Goal: Task Accomplishment & Management: Complete application form

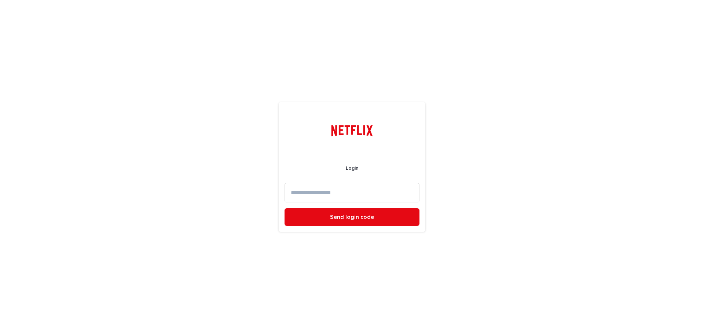
click at [375, 192] on input at bounding box center [351, 192] width 135 height 19
click at [364, 193] on input "**********" at bounding box center [351, 192] width 135 height 19
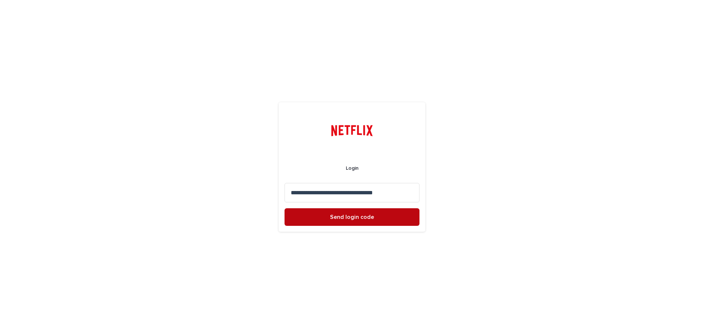
type input "**********"
click at [367, 218] on span "Send login code" at bounding box center [352, 217] width 44 height 6
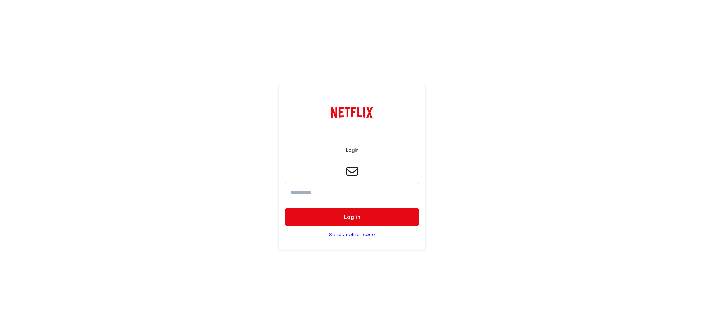
click at [398, 189] on input at bounding box center [351, 192] width 135 height 19
type input "******"
click at [384, 216] on button "Log in" at bounding box center [351, 217] width 135 height 18
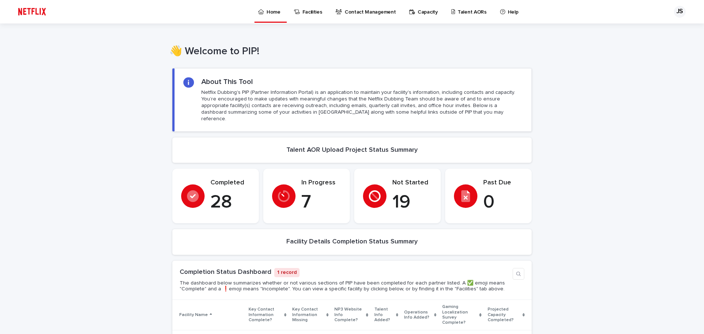
click at [463, 10] on p "Talent AORs" at bounding box center [471, 7] width 29 height 15
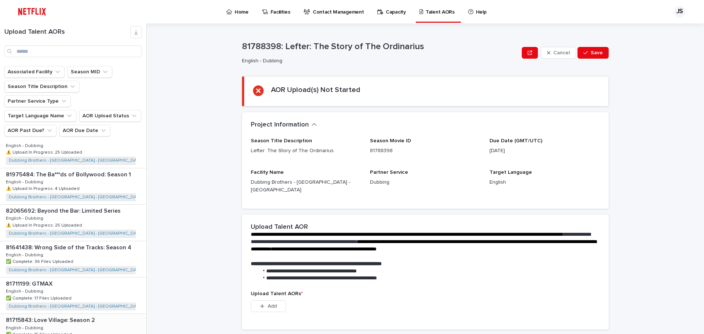
scroll to position [800, 0]
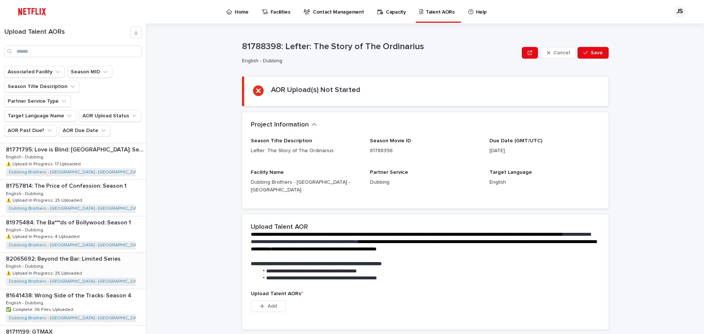
click at [104, 260] on div "82065692: Beyond the Bar: Limited Series 82065692: Beyond the Bar: Limited Seri…" at bounding box center [73, 271] width 146 height 36
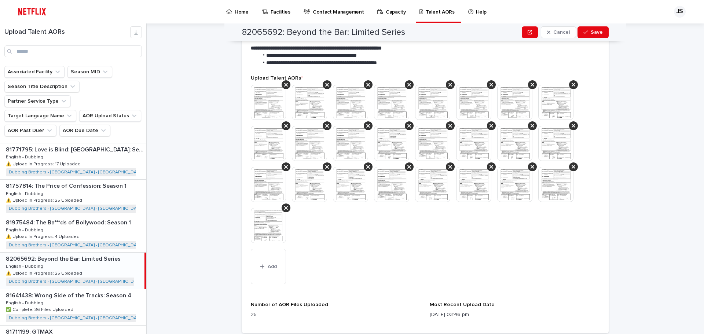
scroll to position [221, 0]
click at [284, 84] on icon at bounding box center [286, 86] width 4 height 4
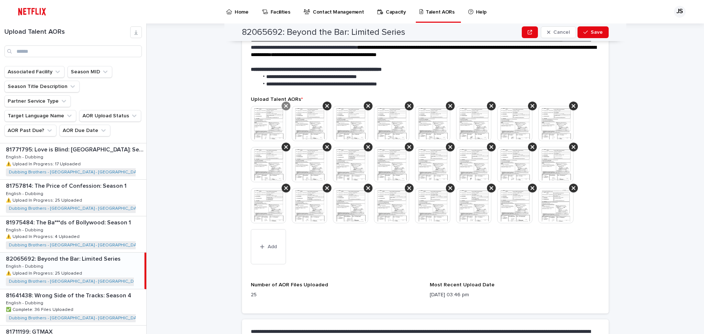
click at [284, 103] on icon at bounding box center [286, 106] width 4 height 6
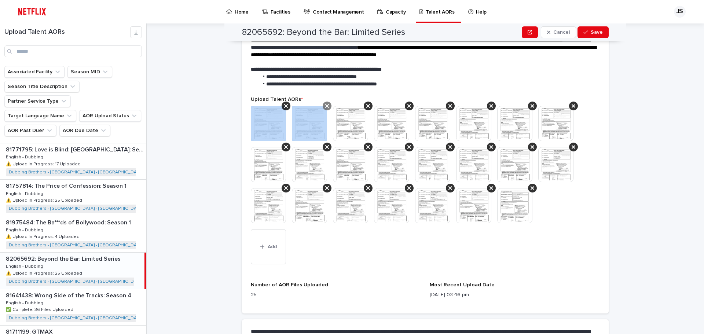
click at [284, 103] on icon at bounding box center [286, 106] width 4 height 6
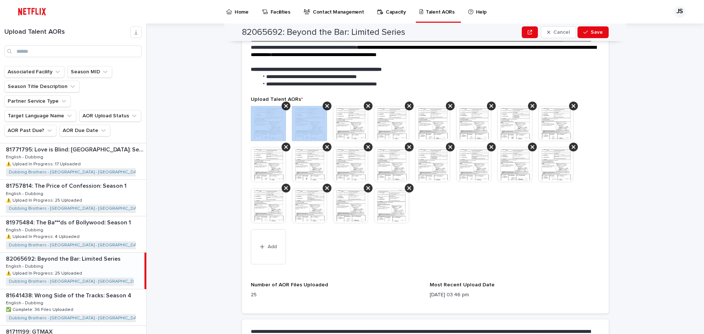
click at [284, 103] on icon at bounding box center [286, 106] width 4 height 6
click at [325, 103] on icon at bounding box center [327, 106] width 4 height 6
click at [284, 103] on icon at bounding box center [286, 106] width 4 height 6
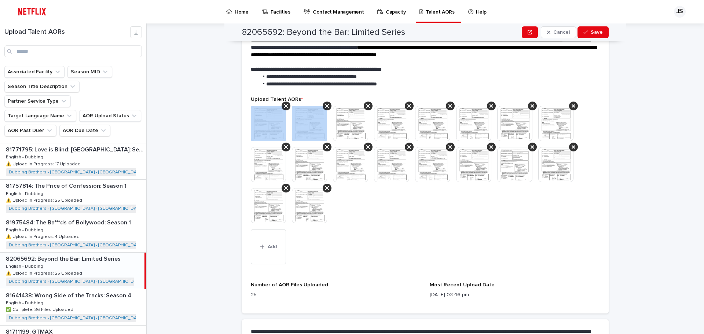
click at [284, 103] on icon at bounding box center [286, 106] width 4 height 6
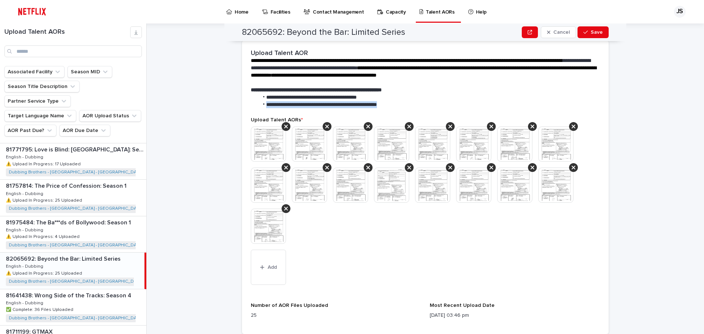
click at [281, 101] on li "**********" at bounding box center [427, 104] width 338 height 7
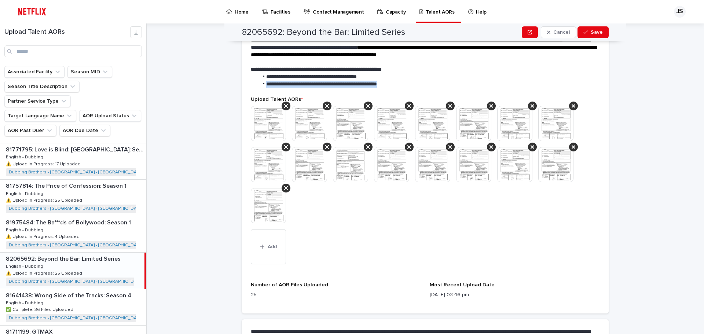
click at [281, 100] on section "**********" at bounding box center [425, 166] width 366 height 293
click at [284, 103] on icon at bounding box center [286, 106] width 4 height 6
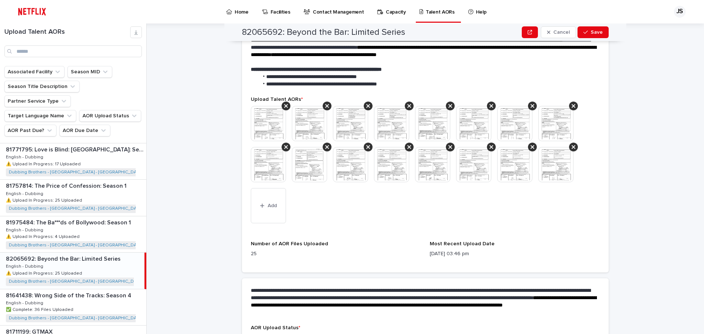
scroll to position [180, 0]
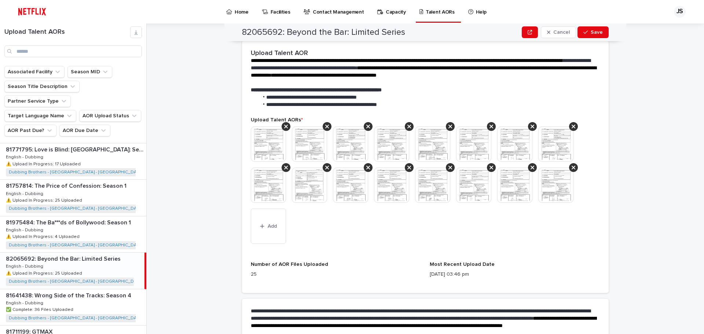
click at [333, 126] on link at bounding box center [350, 143] width 35 height 35
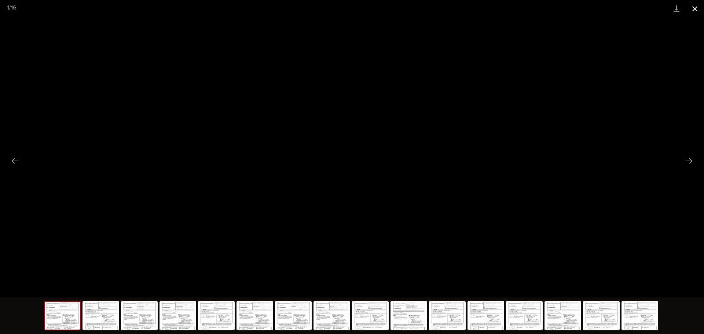
click at [698, 7] on button "Close gallery" at bounding box center [694, 8] width 18 height 17
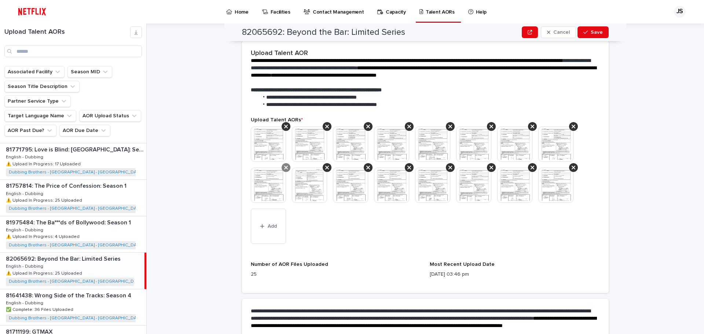
click at [283, 163] on div at bounding box center [285, 167] width 9 height 9
click at [325, 165] on icon at bounding box center [327, 168] width 4 height 6
click at [366, 165] on icon at bounding box center [368, 168] width 4 height 6
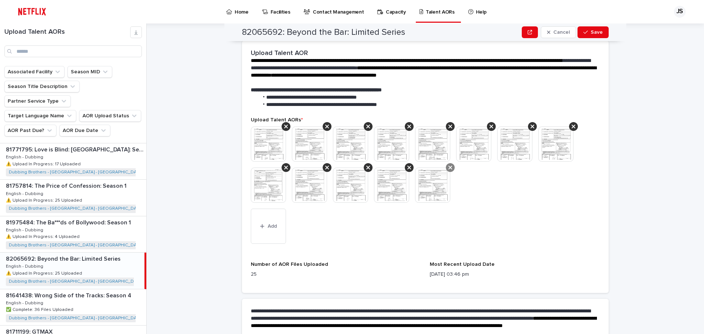
click at [449, 163] on div at bounding box center [450, 167] width 9 height 9
click at [405, 163] on div at bounding box center [409, 167] width 9 height 9
click at [366, 165] on icon at bounding box center [368, 168] width 4 height 6
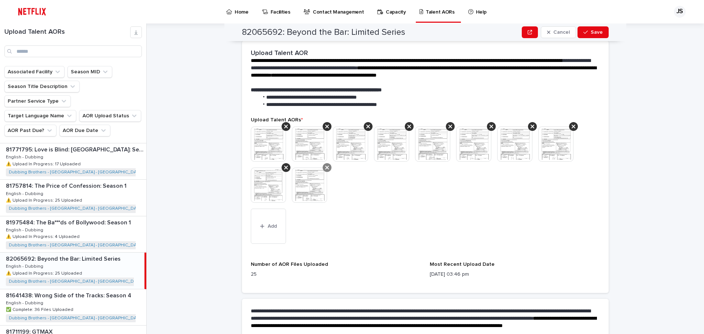
click at [325, 166] on icon at bounding box center [327, 168] width 4 height 4
click at [281, 163] on div at bounding box center [285, 167] width 9 height 9
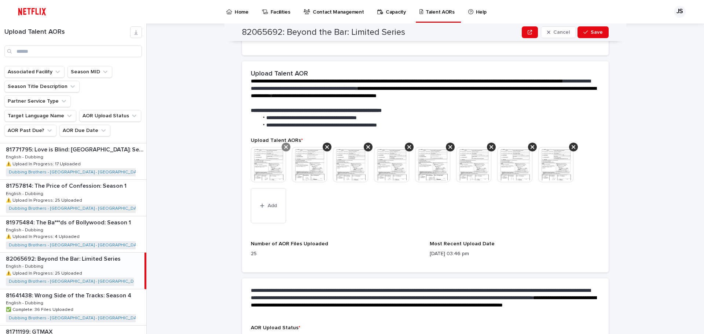
click at [284, 144] on icon at bounding box center [286, 147] width 4 height 6
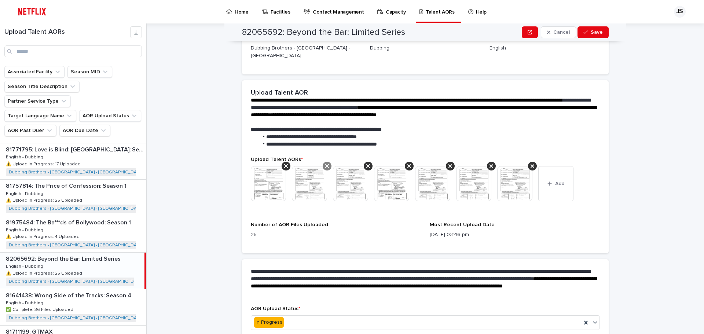
click at [325, 164] on icon at bounding box center [327, 166] width 4 height 4
click at [366, 163] on icon at bounding box center [368, 166] width 4 height 6
click at [405, 162] on div at bounding box center [409, 166] width 9 height 9
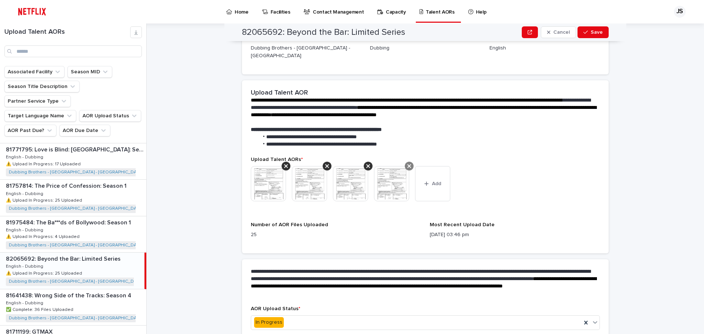
click at [407, 163] on icon at bounding box center [409, 166] width 4 height 6
click at [361, 166] on div at bounding box center [350, 183] width 35 height 35
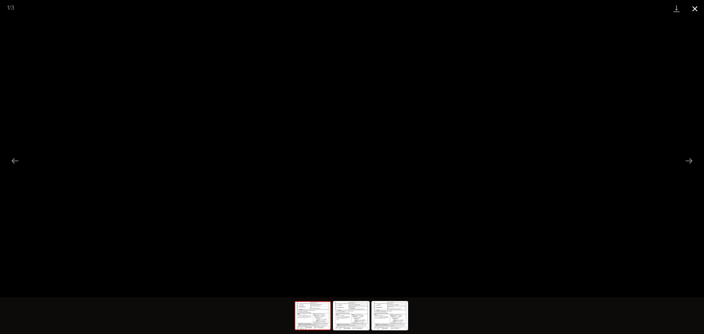
click at [692, 13] on button "Close gallery" at bounding box center [694, 8] width 18 height 17
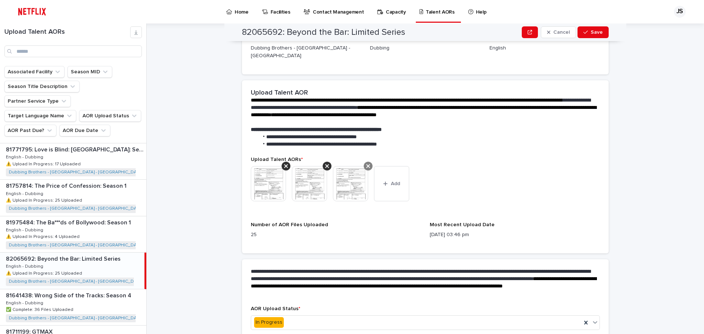
click at [366, 164] on icon at bounding box center [368, 166] width 4 height 4
click at [325, 164] on icon at bounding box center [327, 166] width 4 height 4
click at [284, 164] on icon at bounding box center [286, 166] width 4 height 4
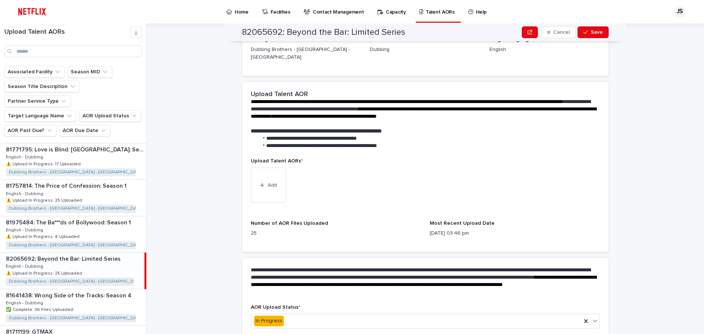
scroll to position [70, 0]
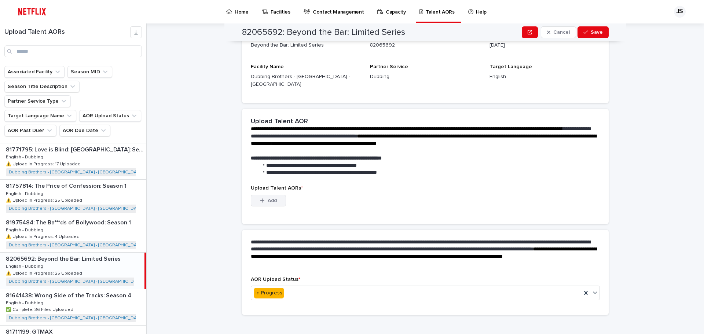
click at [269, 195] on button "Add" at bounding box center [268, 201] width 35 height 12
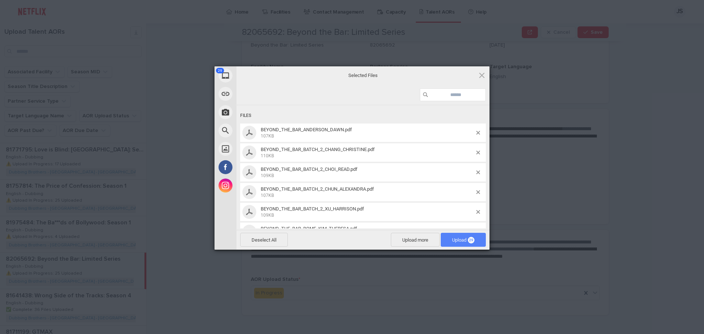
click at [461, 240] on span "Upload 29" at bounding box center [463, 239] width 22 height 5
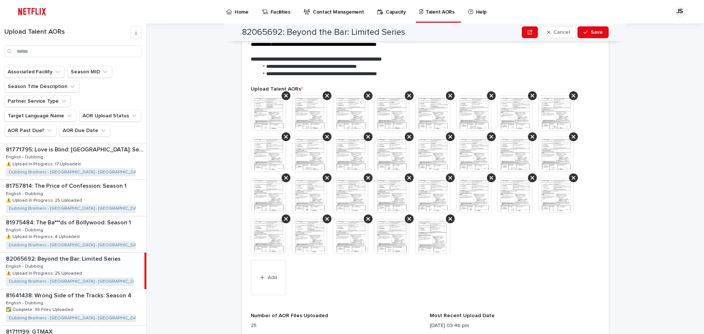
scroll to position [148, 0]
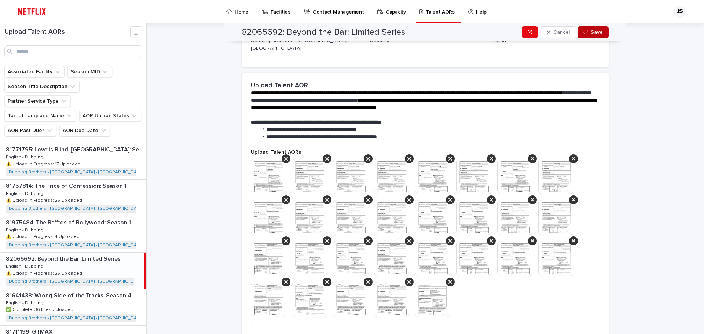
click at [586, 29] on button "Save" at bounding box center [592, 32] width 31 height 12
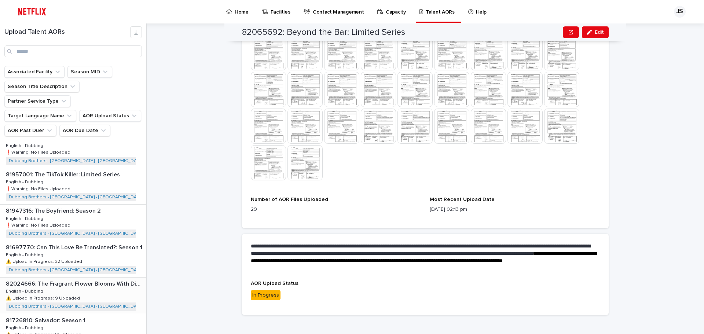
scroll to position [580, 0]
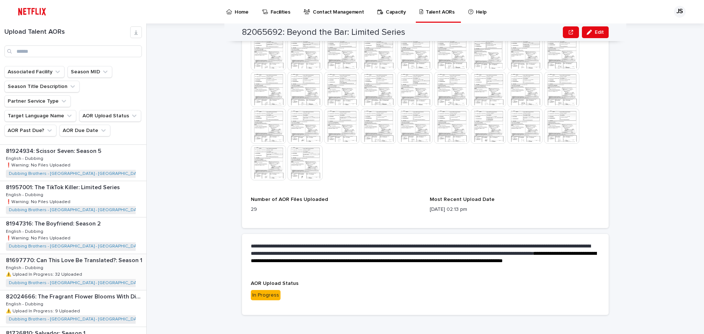
click at [90, 254] on div "81697770: Can This Love Be Translated?: Season 1 81697770: Can This Love Be Tra…" at bounding box center [73, 272] width 146 height 36
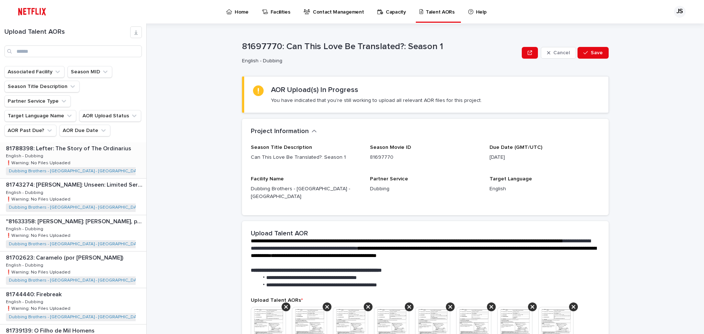
click at [80, 167] on div "Dubbing Brothers - [GEOGRAPHIC_DATA] - [GEOGRAPHIC_DATA] + 0" at bounding box center [74, 171] width 137 height 8
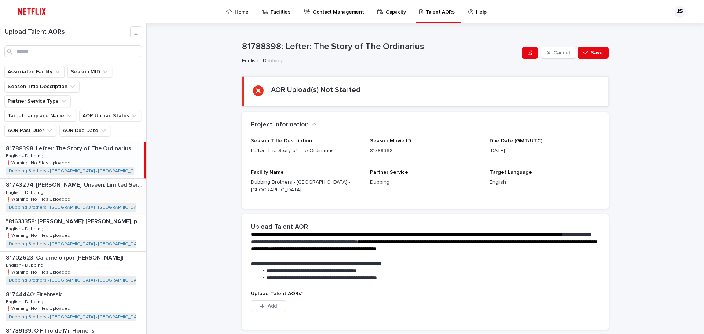
click at [117, 187] on div "81743274: [PERSON_NAME]: Unseen: Limited Series 81743274: [PERSON_NAME]: Unseen…" at bounding box center [73, 196] width 146 height 36
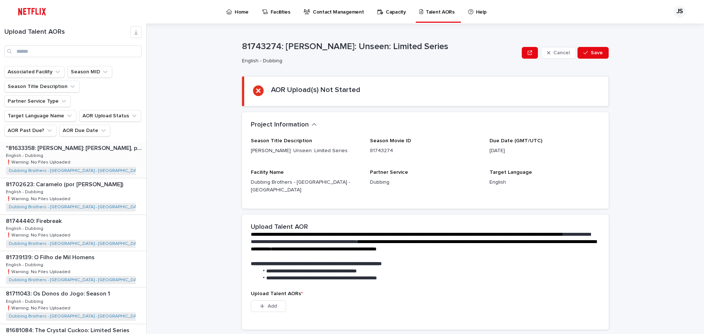
click at [103, 143] on div ""81633358: [PERSON_NAME]: [PERSON_NAME], puedo y quiero: Limited Series" "81633…" at bounding box center [73, 160] width 146 height 36
click at [103, 180] on p "81702623: Caramelo (por [PERSON_NAME])" at bounding box center [65, 184] width 119 height 8
click at [100, 193] on div "81702623: Caramelo (por [PERSON_NAME]) 81702623: Caramelo (por [PERSON_NAME]) E…" at bounding box center [72, 196] width 144 height 36
click at [101, 215] on div "81744440: Firebreak 81744440: Firebreak English - Dubbing English - Dubbing ❗️W…" at bounding box center [73, 233] width 146 height 36
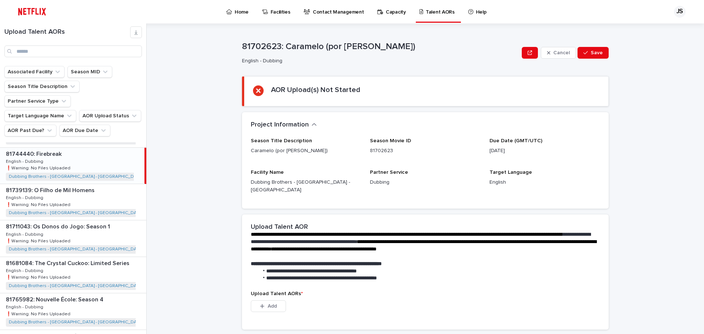
scroll to position [147, 0]
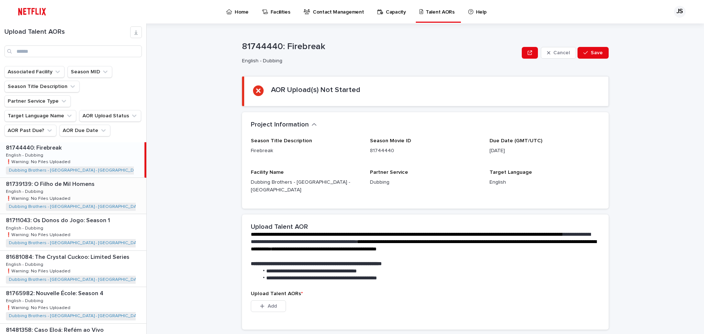
click at [93, 191] on div "81739139: O Filho de Mil Homens 81739139: O Filho de Mil Homens English - Dubbi…" at bounding box center [73, 196] width 146 height 36
click at [96, 215] on p "81711043: Os Donos do Jogo: Season 1" at bounding box center [59, 219] width 106 height 8
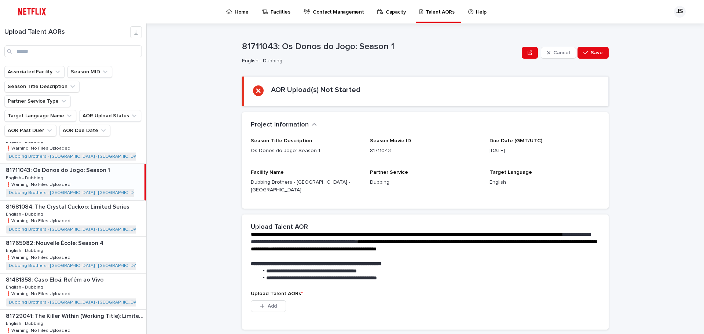
scroll to position [198, 0]
click at [101, 201] on div "81681084: The Crystal Cuckoo: Limited Series 81681084: The Crystal Cuckoo: Limi…" at bounding box center [73, 217] width 146 height 36
click at [106, 236] on div "81765982: [GEOGRAPHIC_DATA]: Season 4 81765982: [GEOGRAPHIC_DATA]: Season 4 Eng…" at bounding box center [73, 254] width 146 height 36
click at [102, 283] on div "81481358: Caso Eloá: Refém ao Vivo 81481358: Caso Eloá: Refém ao Vivo English -…" at bounding box center [73, 290] width 146 height 36
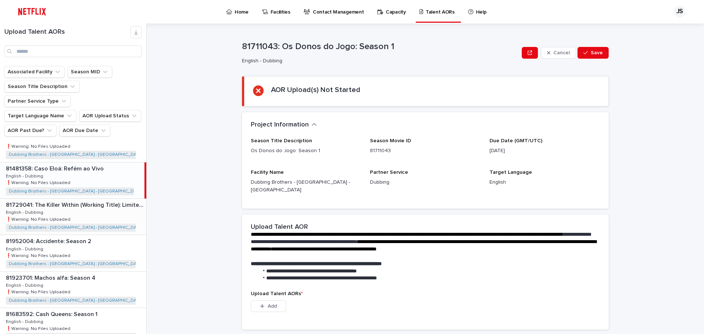
click at [98, 200] on div "81729041: The Killer Within (Working Title): Limited Series 81729041: The Kille…" at bounding box center [73, 217] width 146 height 36
click at [99, 238] on p at bounding box center [74, 241] width 137 height 7
drag, startPoint x: 103, startPoint y: 264, endPoint x: 111, endPoint y: 282, distance: 19.5
click at [103, 274] on p at bounding box center [74, 277] width 137 height 7
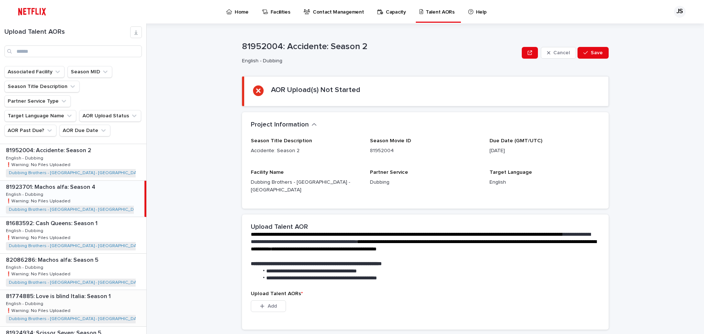
scroll to position [418, 0]
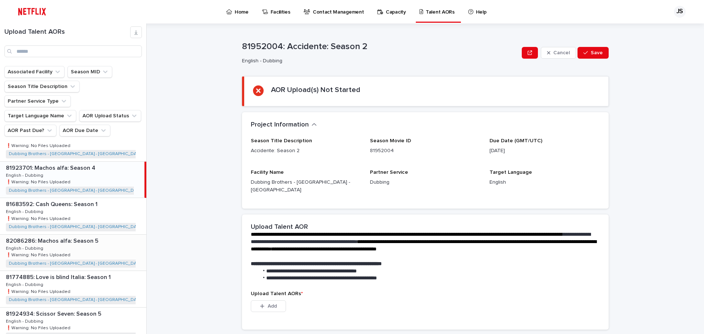
click at [104, 235] on div "82086286: Machos alfa: Season 5 82086286: Machos alfa: Season 5 English - Dubbi…" at bounding box center [73, 253] width 146 height 36
click at [106, 271] on div "81774885: Love is blind Italia: Season 1 81774885: Love is blind Italia: Season…" at bounding box center [73, 289] width 146 height 36
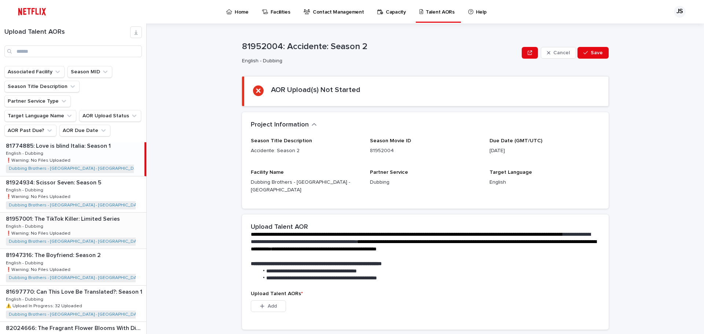
scroll to position [564, 0]
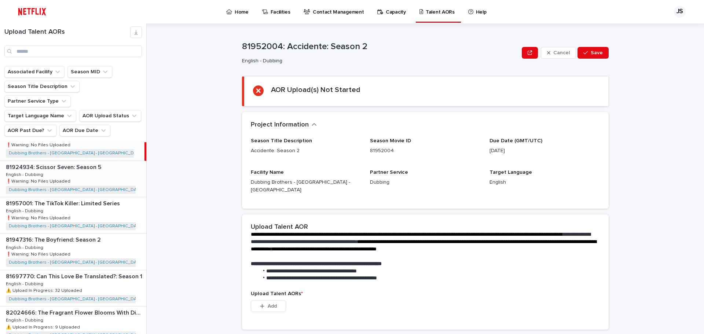
drag, startPoint x: 109, startPoint y: 161, endPoint x: 91, endPoint y: 182, distance: 28.3
click at [109, 161] on div "81924934: Scissor Seven: Season 5 81924934: Scissor Seven: Season 5 English - D…" at bounding box center [73, 179] width 146 height 36
click at [95, 199] on p "81957001: The TikTok Killer: Limited Series" at bounding box center [63, 203] width 115 height 8
click at [93, 237] on div "81947316: The Boyfriend: Season 2 81947316: The Boyfriend: Season 2 English - D…" at bounding box center [73, 251] width 146 height 36
click at [105, 277] on div "81697770: Can This Love Be Translated?: Season 1 81697770: Can This Love Be Tra…" at bounding box center [73, 288] width 146 height 36
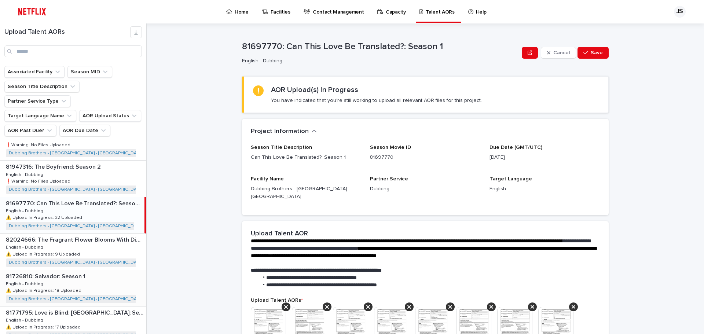
scroll to position [638, 0]
click at [106, 239] on div "82024666: The Fragrant Flower Blooms With Dignity: Season 1 82024666: The Fragr…" at bounding box center [73, 251] width 146 height 36
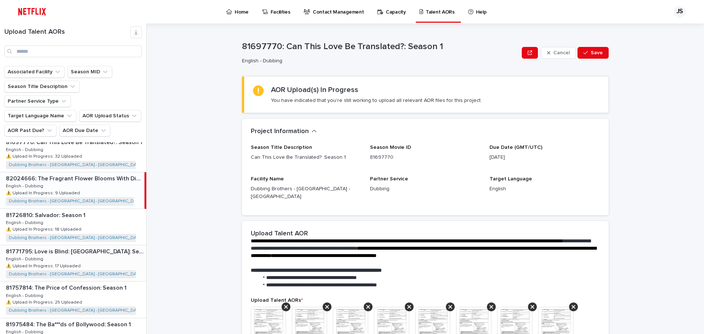
scroll to position [711, 0]
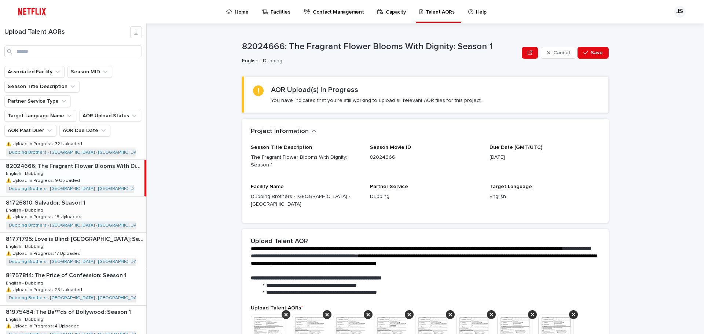
click at [102, 199] on p at bounding box center [74, 202] width 137 height 7
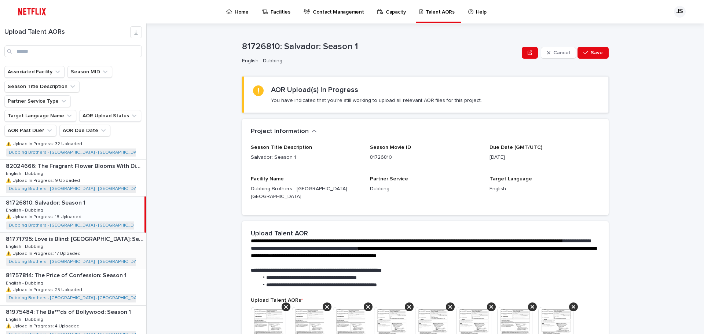
click at [107, 239] on div "81771795: Love is Blind: [GEOGRAPHIC_DATA]: Season 1 81771795: Love is Blind: […" at bounding box center [73, 251] width 146 height 36
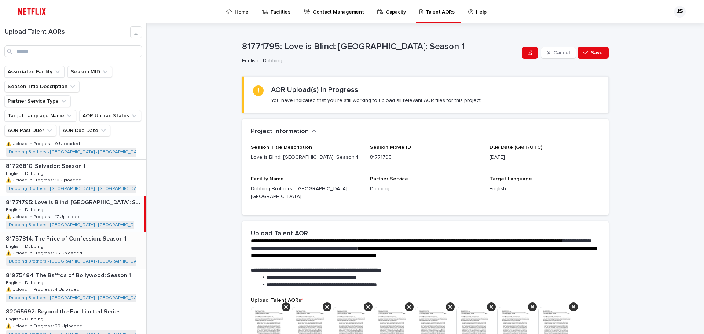
scroll to position [784, 0]
click at [83, 196] on div "81757814: The Price of Confession: Season 1 81757814: The Price of Confession: …" at bounding box center [73, 214] width 146 height 36
click at [92, 232] on div "81975484: The Ba***ds of Bollywood: Season 1 81975484: The Ba***ds of Bollywood…" at bounding box center [73, 250] width 146 height 36
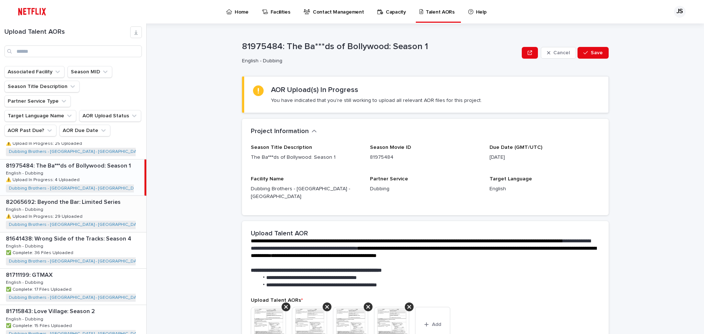
scroll to position [858, 0]
click at [96, 205] on div "82065692: Beyond the Bar: Limited Series 82065692: Beyond the Bar: Limited Seri…" at bounding box center [73, 213] width 146 height 36
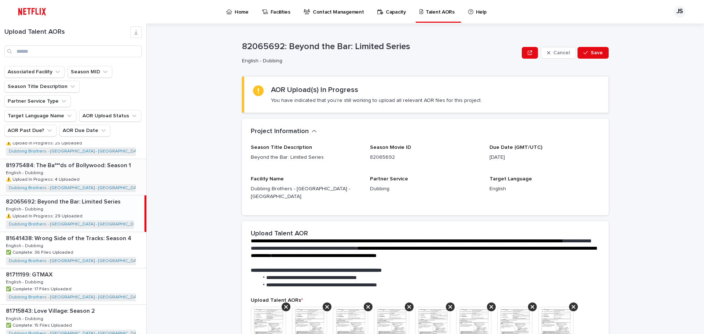
click at [96, 165] on div "81975484: The Ba***ds of Bollywood: Season 1 81975484: The Ba***ds of Bollywood…" at bounding box center [73, 177] width 146 height 36
